Goal: Transaction & Acquisition: Purchase product/service

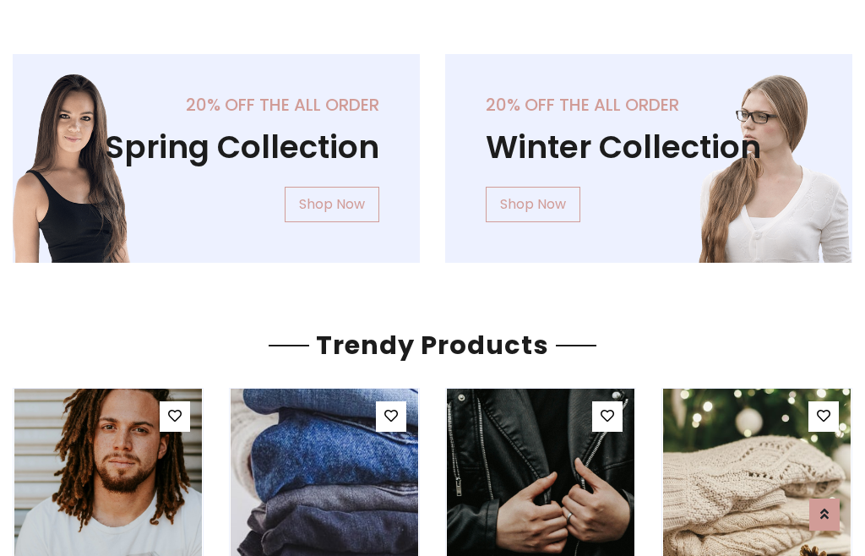
scroll to position [86, 0]
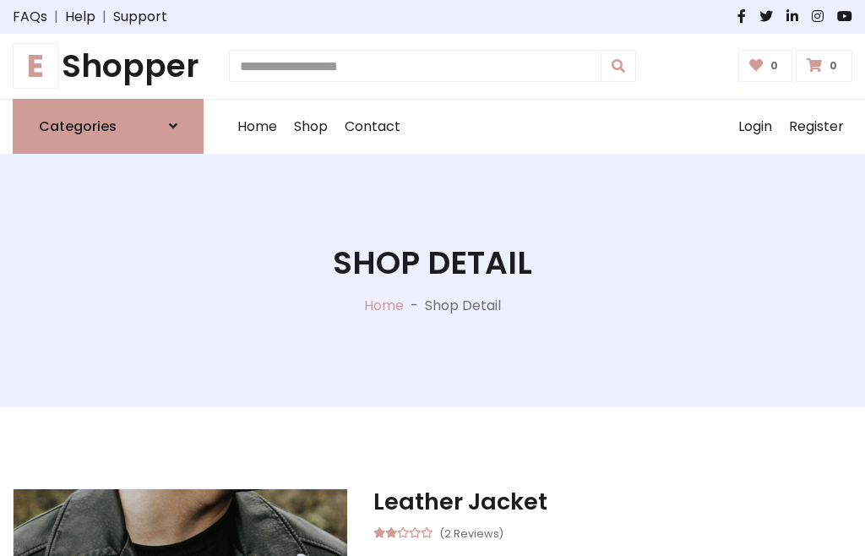
click at [108, 66] on h1 "E Shopper" at bounding box center [108, 66] width 191 height 38
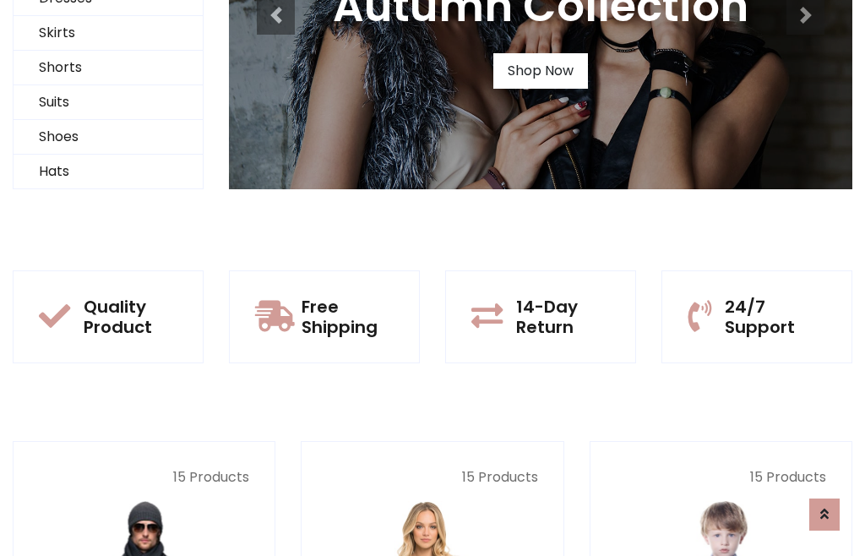
scroll to position [163, 0]
